Goal: Find specific page/section: Find specific page/section

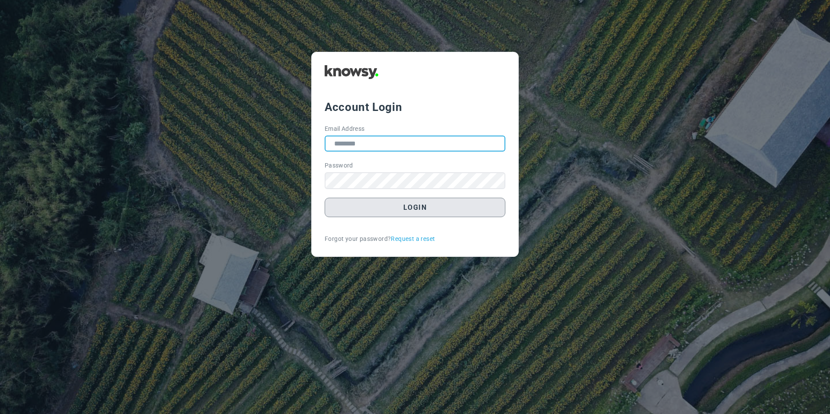
type input "**********"
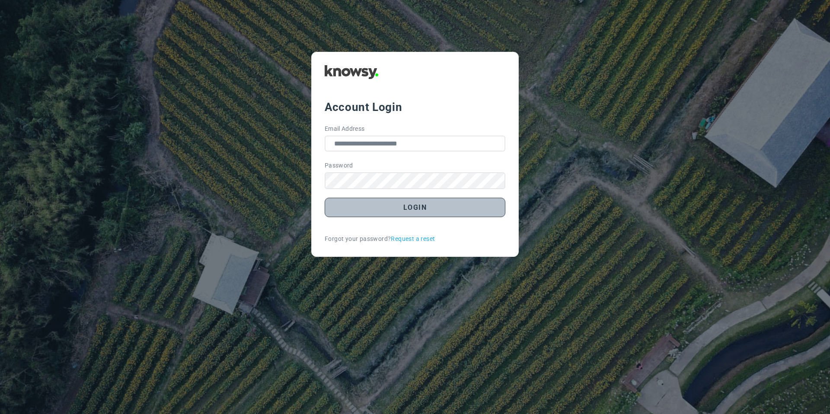
click at [407, 213] on button "Login" at bounding box center [414, 207] width 181 height 19
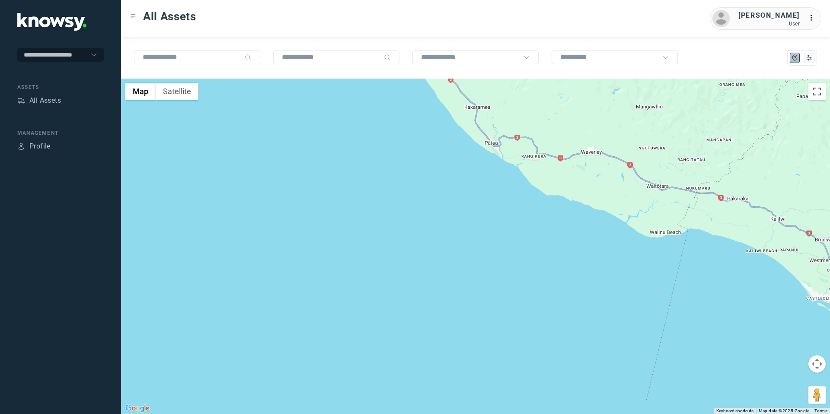
click at [814, 361] on button "Map camera controls" at bounding box center [816, 364] width 17 height 17
click at [767, 336] on button "Move up" at bounding box center [773, 342] width 17 height 17
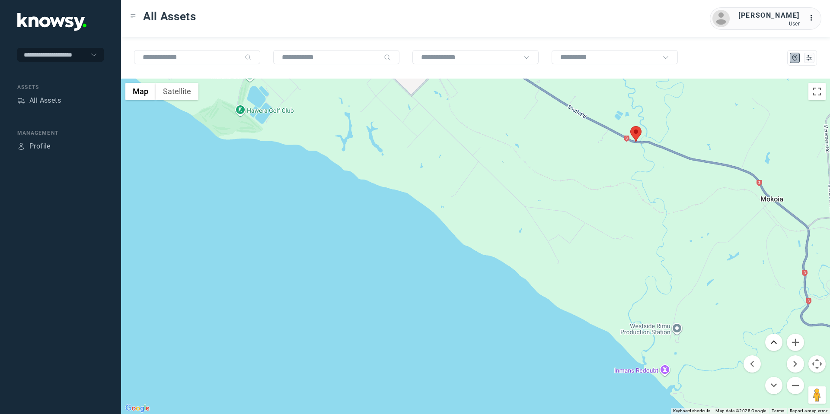
click at [773, 344] on button "Move up" at bounding box center [773, 342] width 17 height 17
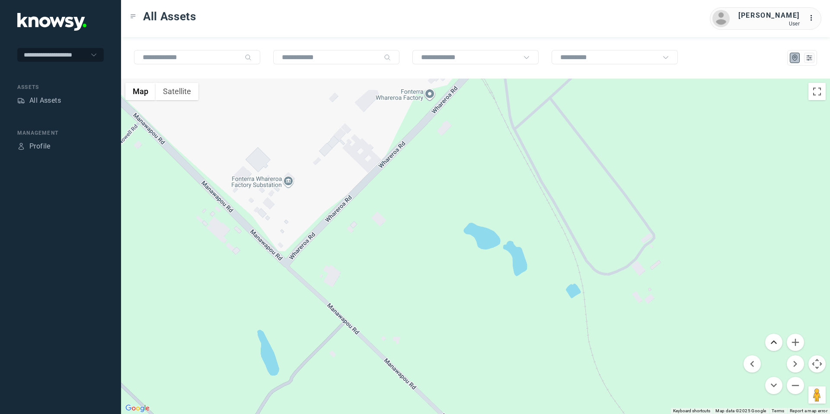
click at [771, 338] on button "Move up" at bounding box center [773, 342] width 17 height 17
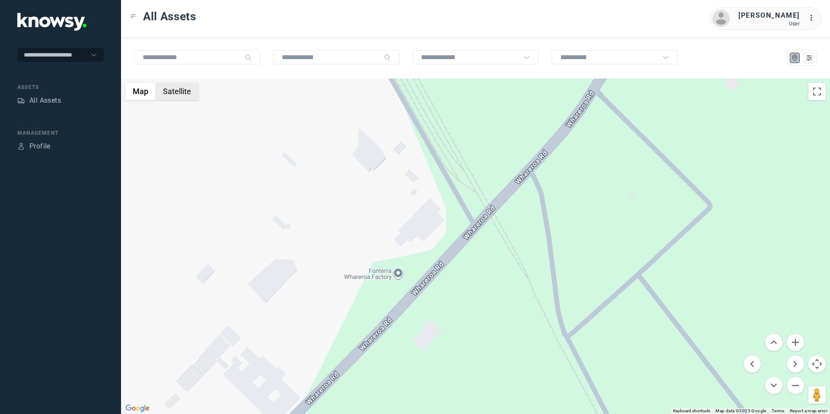
click at [187, 86] on button "Satellite" at bounding box center [177, 91] width 43 height 17
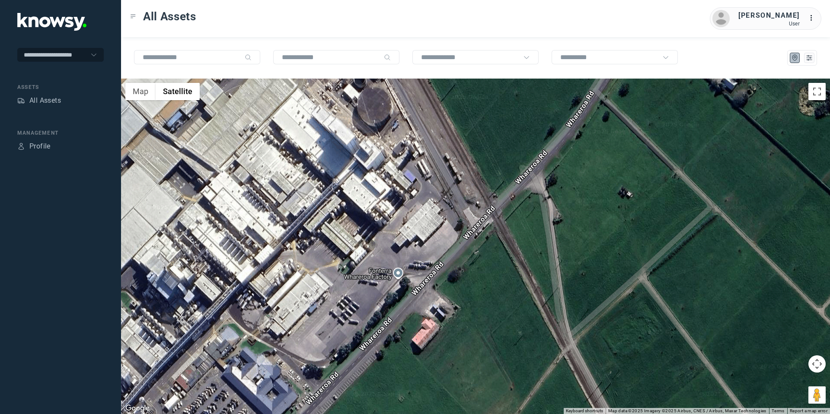
click at [813, 365] on button "Map camera controls" at bounding box center [816, 364] width 17 height 17
click at [770, 384] on button "Move down" at bounding box center [773, 385] width 17 height 17
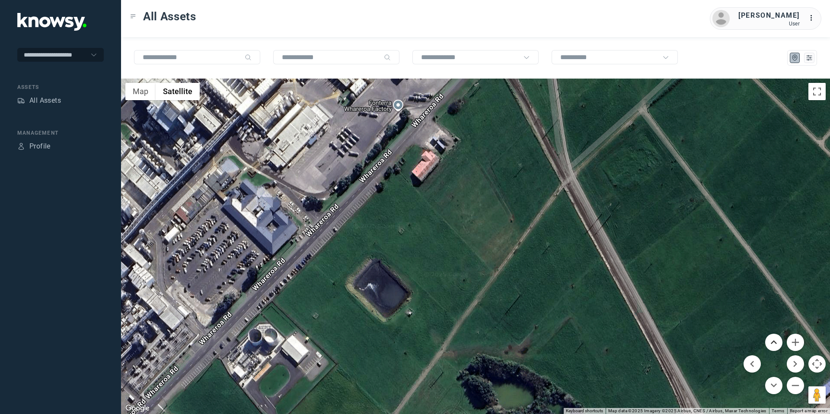
click at [780, 343] on button "Move up" at bounding box center [773, 342] width 17 height 17
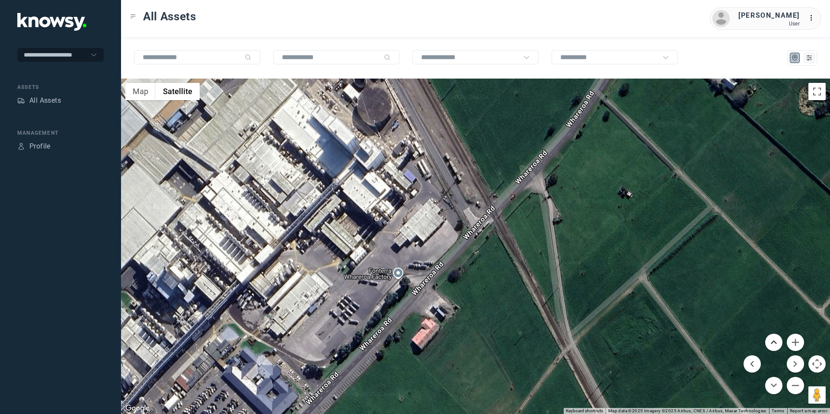
click at [767, 338] on button "Move up" at bounding box center [773, 342] width 17 height 17
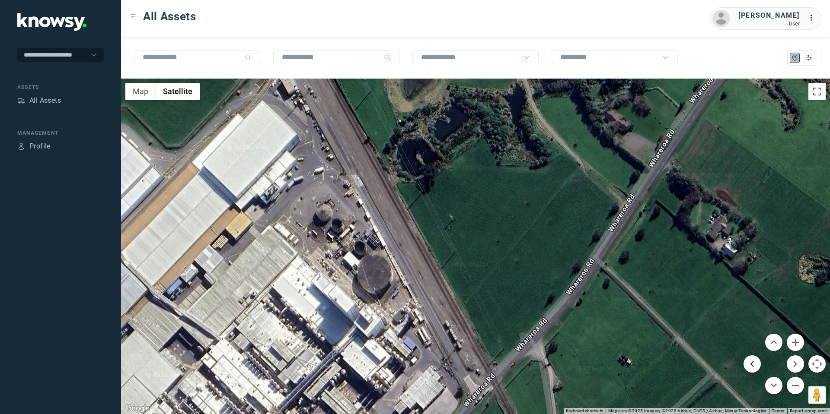
click at [752, 361] on button "Move left" at bounding box center [751, 364] width 17 height 17
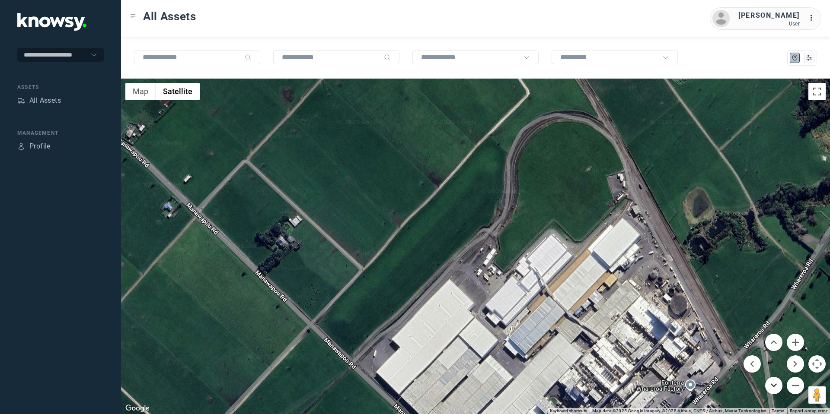
click at [778, 383] on button "Move down" at bounding box center [773, 385] width 17 height 17
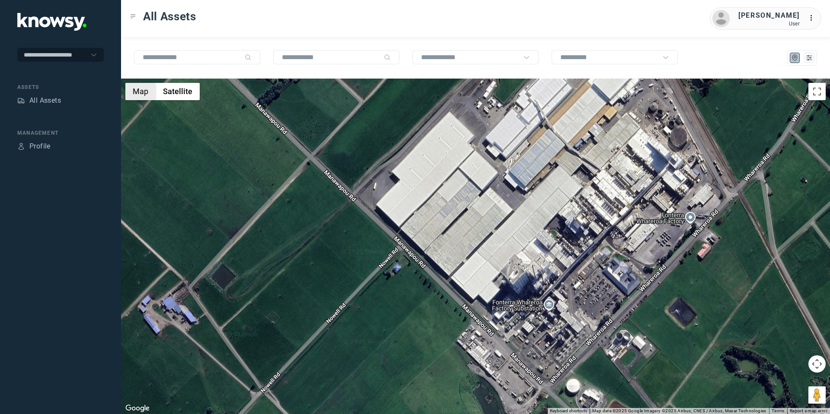
click at [144, 90] on button "Map" at bounding box center [140, 91] width 30 height 17
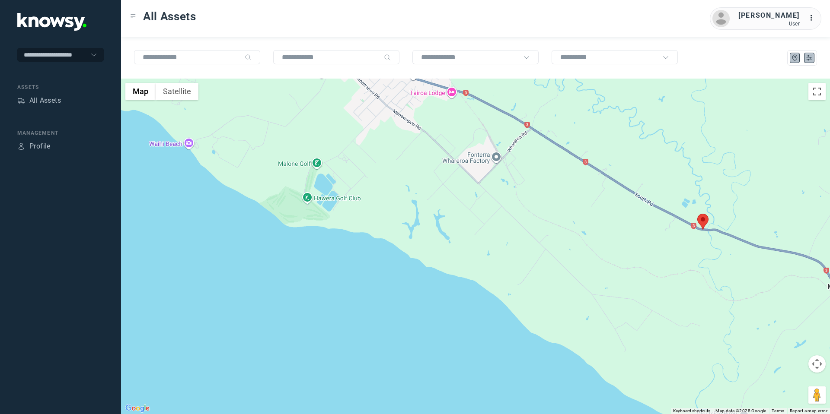
click at [813, 58] on button at bounding box center [809, 58] width 10 height 10
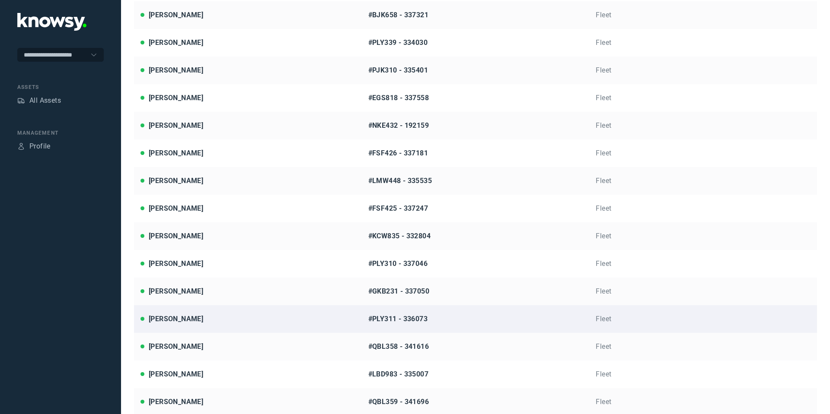
scroll to position [103, 0]
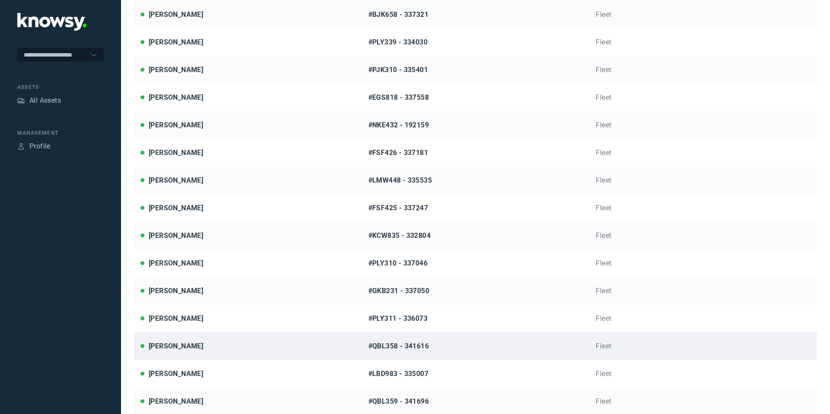
click at [178, 343] on div "[PERSON_NAME]" at bounding box center [176, 346] width 54 height 10
